Goal: Task Accomplishment & Management: Complete application form

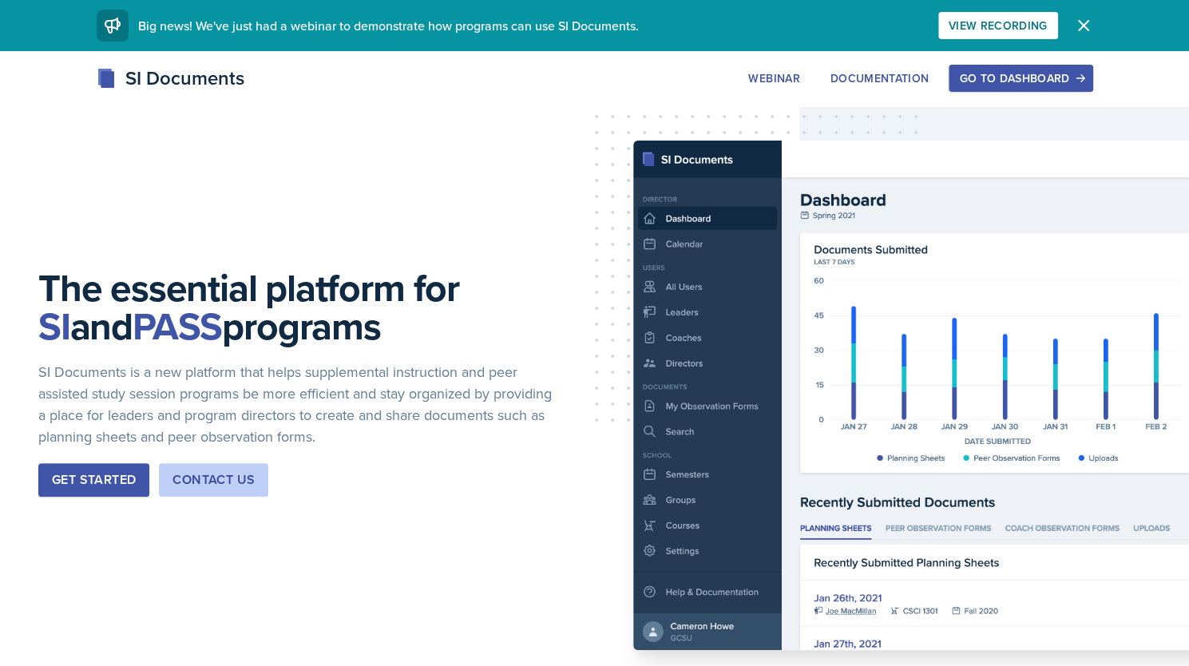
click at [976, 79] on div "Go to Dashboard" at bounding box center [1020, 78] width 123 height 13
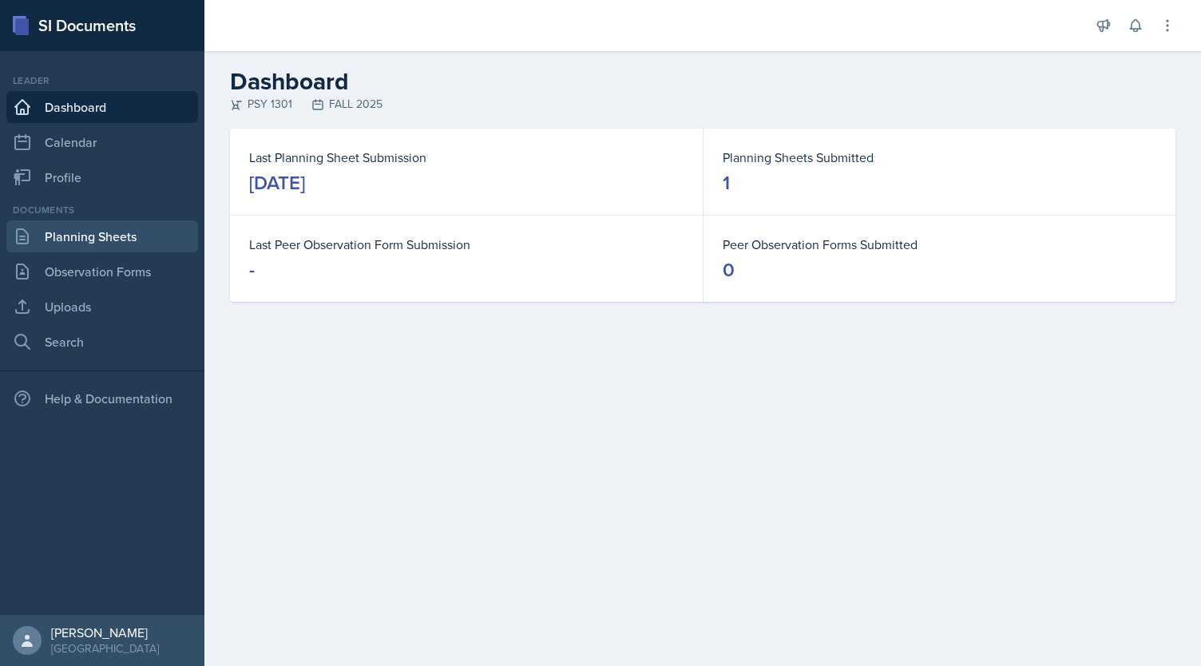
click at [102, 237] on link "Planning Sheets" at bounding box center [102, 236] width 192 height 32
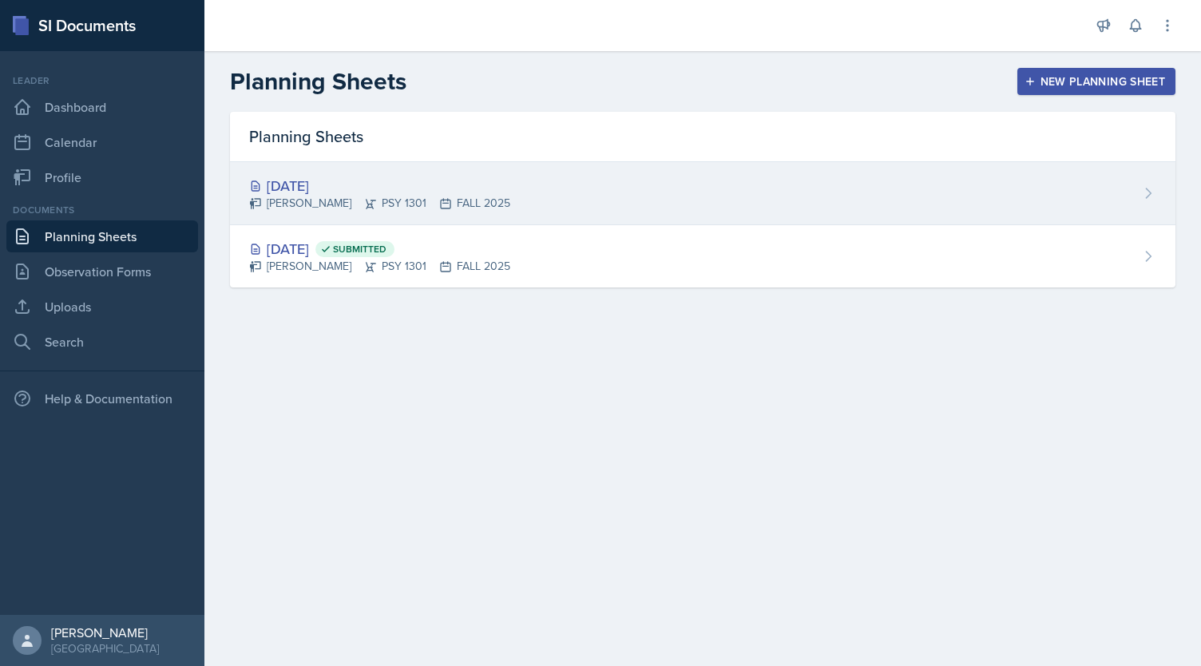
click at [509, 186] on div "[DATE] [PERSON_NAME] PSY 1301 FALL 2025" at bounding box center [702, 193] width 945 height 63
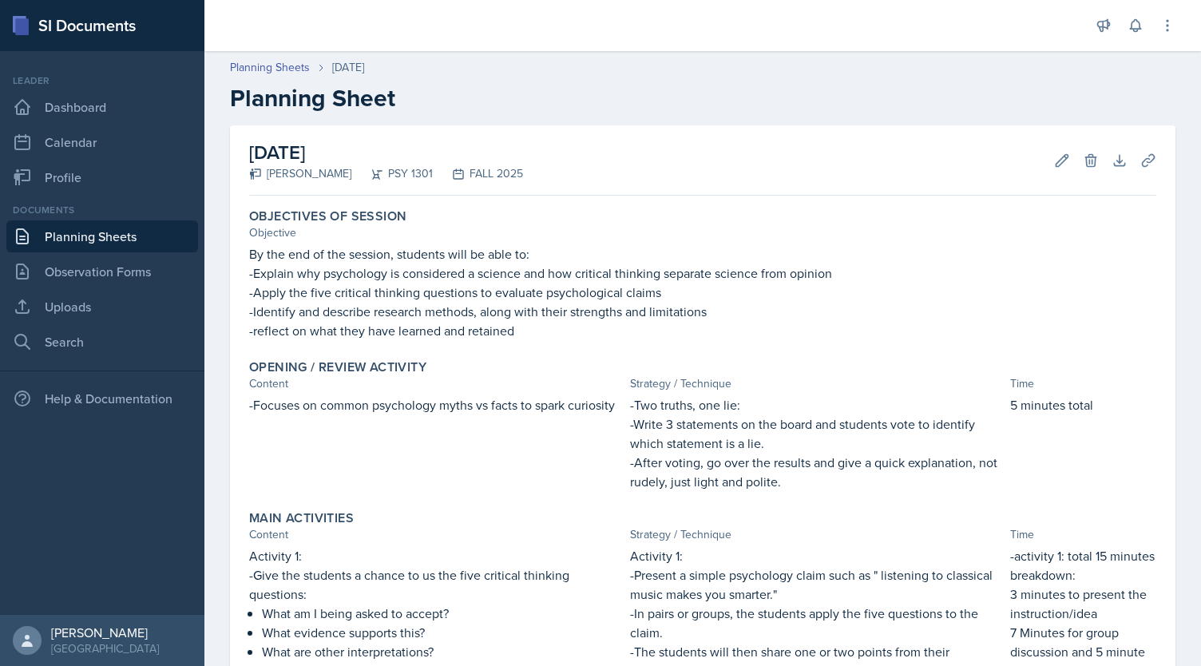
scroll to position [464, 0]
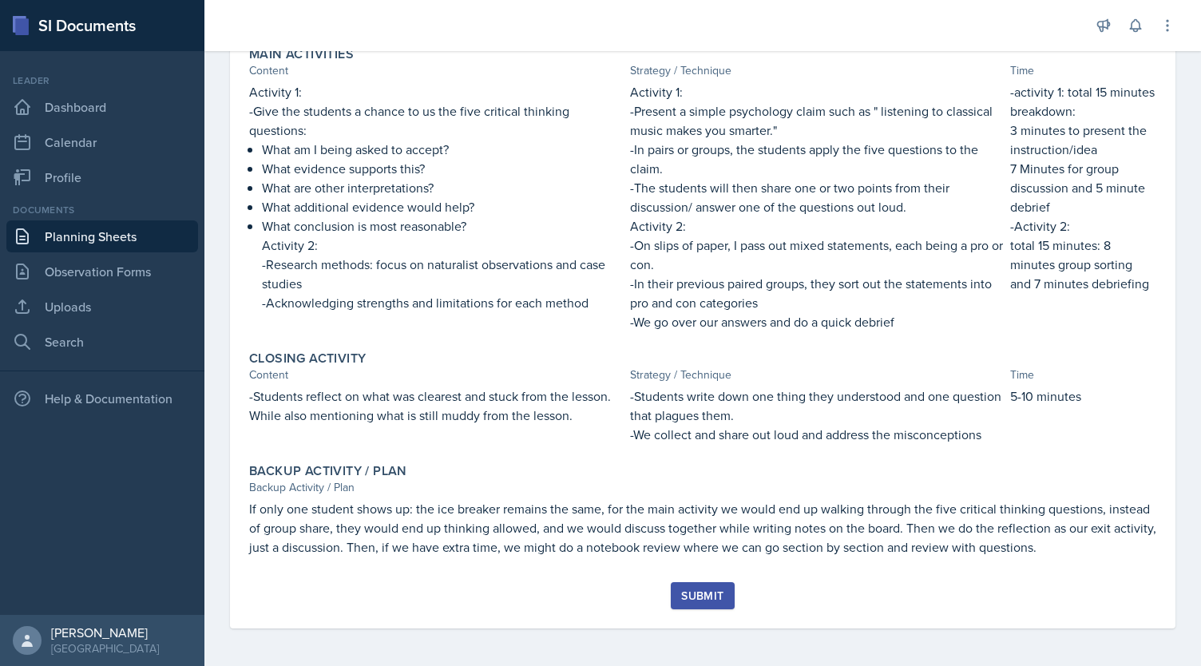
click at [716, 592] on div "Submit" at bounding box center [702, 595] width 42 height 13
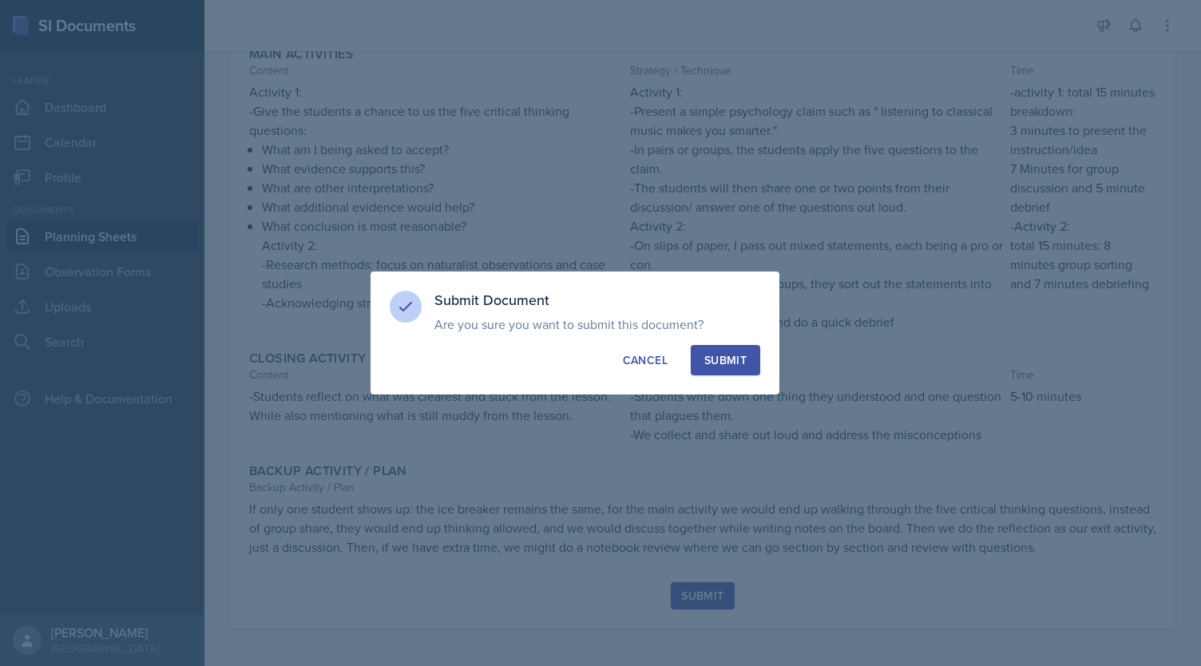
click at [748, 358] on button "Submit" at bounding box center [725, 360] width 69 height 30
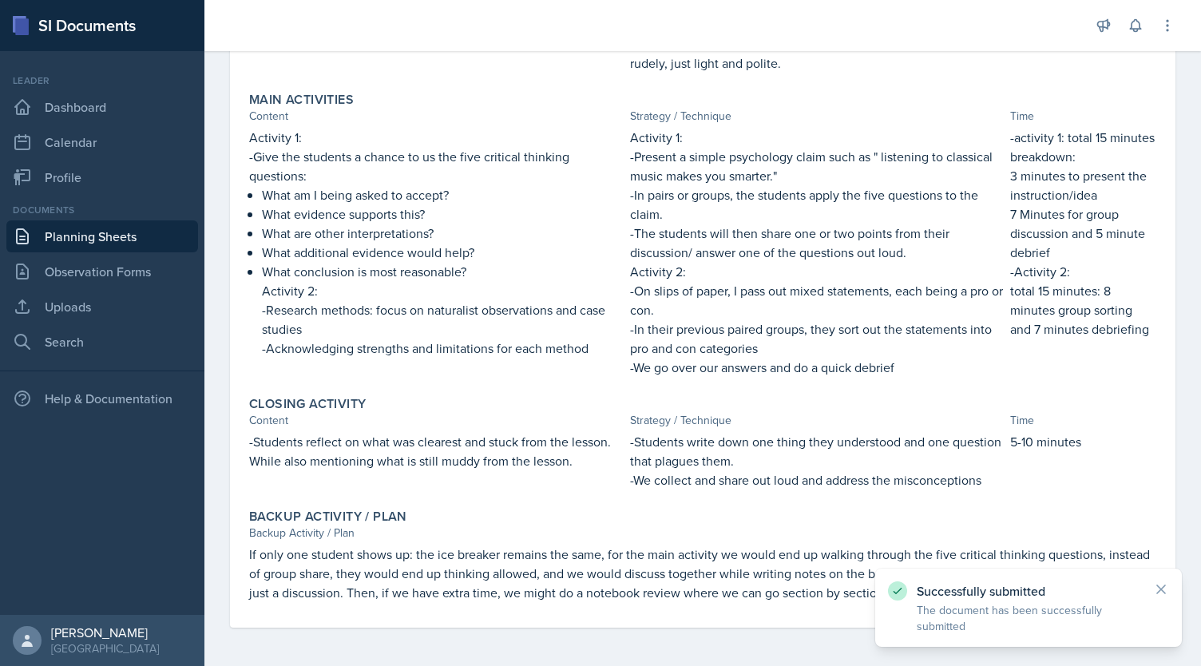
scroll to position [418, 0]
